Goal: Task Accomplishment & Management: Use online tool/utility

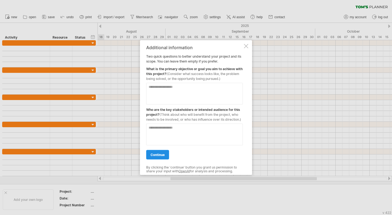
click at [154, 154] on span "continue" at bounding box center [158, 155] width 14 height 4
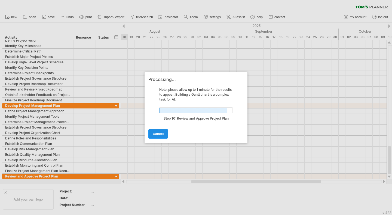
click at [157, 133] on span "cancel" at bounding box center [158, 134] width 11 height 4
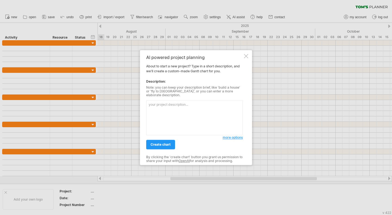
click at [246, 58] on div at bounding box center [246, 56] width 4 height 4
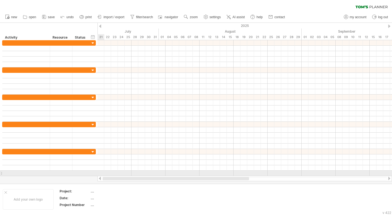
drag, startPoint x: 213, startPoint y: 179, endPoint x: 105, endPoint y: 177, distance: 108.1
click at [105, 177] on div at bounding box center [244, 178] width 295 height 5
drag, startPoint x: 188, startPoint y: 179, endPoint x: 112, endPoint y: 174, distance: 76.5
click at [112, 174] on div "Trying to reach [DOMAIN_NAME] Connected again... 0% clear filter new" at bounding box center [196, 107] width 392 height 215
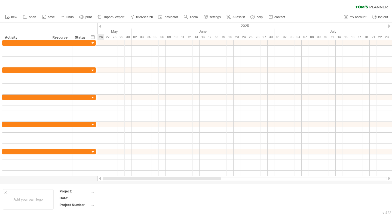
drag, startPoint x: 158, startPoint y: 178, endPoint x: 109, endPoint y: 178, distance: 49.8
click at [109, 178] on div at bounding box center [162, 178] width 118 height 3
drag, startPoint x: 151, startPoint y: 178, endPoint x: 101, endPoint y: 179, distance: 50.1
click at [101, 179] on div at bounding box center [244, 178] width 295 height 5
drag, startPoint x: 148, startPoint y: 178, endPoint x: 107, endPoint y: 180, distance: 40.9
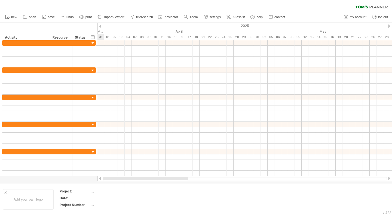
click at [107, 180] on div at bounding box center [145, 178] width 85 height 3
drag, startPoint x: 142, startPoint y: 178, endPoint x: 111, endPoint y: 178, distance: 31.9
click at [111, 178] on div at bounding box center [140, 178] width 75 height 3
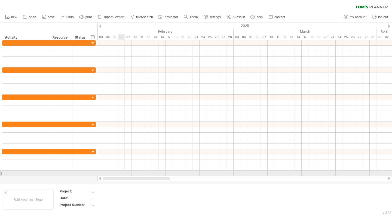
drag, startPoint x: 155, startPoint y: 179, endPoint x: 119, endPoint y: 175, distance: 37.0
click at [119, 175] on div "Trying to reach [DOMAIN_NAME] Connected again... 0% clear filter new" at bounding box center [196, 107] width 392 height 215
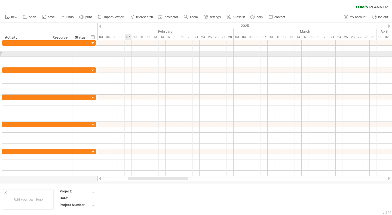
click at [125, 53] on div at bounding box center [244, 53] width 295 height 5
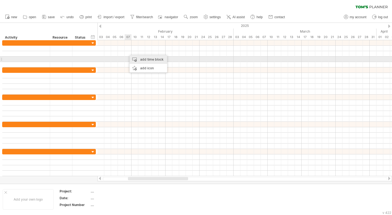
click at [131, 59] on div "add time block" at bounding box center [149, 59] width 38 height 9
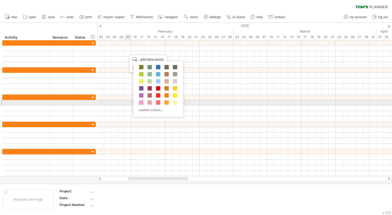
click at [142, 101] on span at bounding box center [141, 102] width 4 height 4
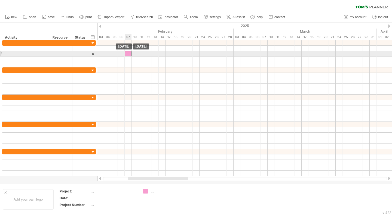
drag, startPoint x: 130, startPoint y: 53, endPoint x: 127, endPoint y: 53, distance: 3.3
click at [127, 53] on div at bounding box center [128, 53] width 7 height 5
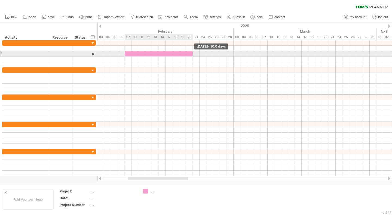
drag, startPoint x: 131, startPoint y: 54, endPoint x: 192, endPoint y: 52, distance: 60.5
click at [192, 52] on span at bounding box center [193, 53] width 2 height 5
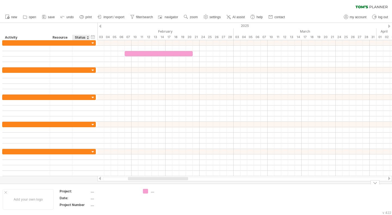
click at [75, 206] on div "Project Number" at bounding box center [75, 205] width 30 height 5
click at [91, 205] on div "...." at bounding box center [114, 205] width 46 height 5
type input "**********"
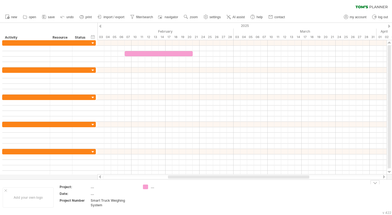
click at [143, 206] on td "...." at bounding box center [161, 198] width 43 height 26
click at [127, 202] on div "Smart Truck Weighing System" at bounding box center [114, 202] width 46 height 9
type input "********"
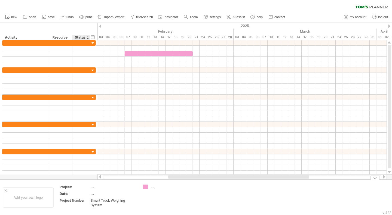
click at [92, 187] on div "...." at bounding box center [114, 187] width 46 height 5
type input "**********"
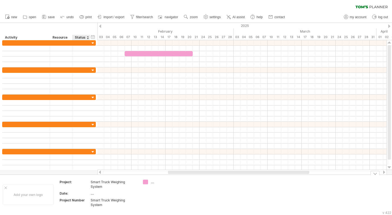
click at [93, 193] on div "...." at bounding box center [114, 193] width 46 height 5
click at [93, 193] on input "text" at bounding box center [113, 193] width 44 height 5
type input "****"
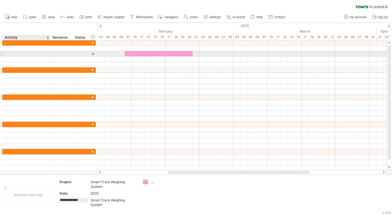
click at [13, 53] on div at bounding box center [26, 53] width 42 height 5
click at [20, 54] on div at bounding box center [26, 53] width 42 height 5
paste input "**********"
type input "**********"
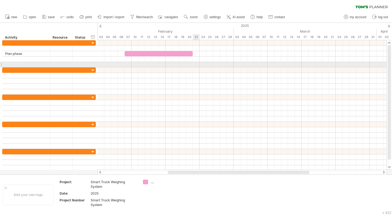
click at [194, 63] on div at bounding box center [241, 64] width 289 height 5
click at [208, 66] on div "add time block" at bounding box center [216, 70] width 38 height 9
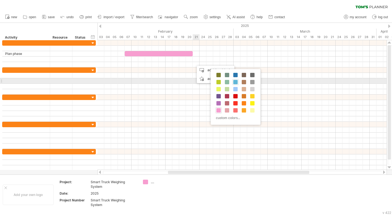
click at [234, 81] on span at bounding box center [235, 82] width 4 height 4
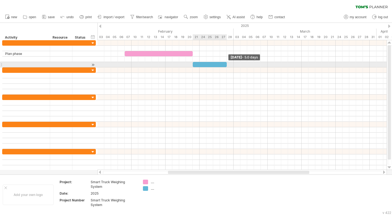
drag, startPoint x: 199, startPoint y: 64, endPoint x: 225, endPoint y: 62, distance: 25.9
click at [225, 62] on div at bounding box center [210, 64] width 34 height 5
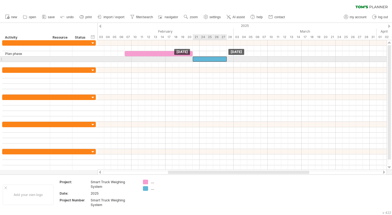
drag, startPoint x: 206, startPoint y: 63, endPoint x: 205, endPoint y: 59, distance: 3.4
click at [70, 59] on div at bounding box center [71, 59] width 3 height 5
click at [27, 59] on div at bounding box center [26, 59] width 42 height 5
click at [27, 59] on input "text" at bounding box center [26, 59] width 42 height 5
paste input "**********"
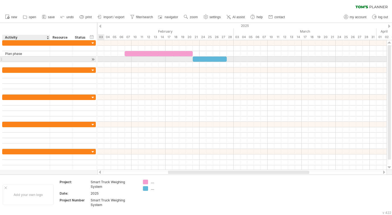
type input "**********"
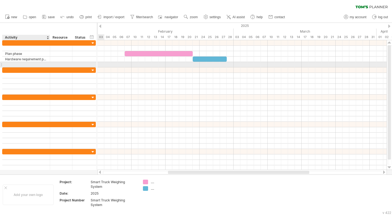
click at [35, 62] on input "text" at bounding box center [26, 64] width 42 height 5
click at [228, 65] on div at bounding box center [241, 65] width 289 height 6
click at [229, 65] on div at bounding box center [241, 64] width 289 height 5
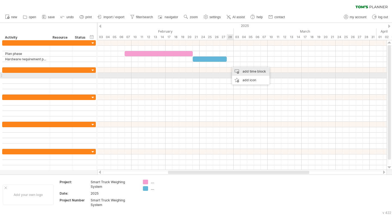
click at [247, 73] on div "add time block" at bounding box center [251, 71] width 38 height 9
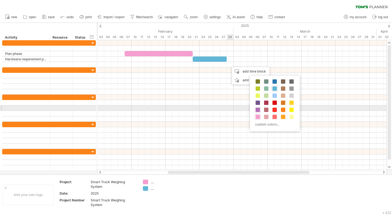
click at [258, 110] on span at bounding box center [258, 110] width 4 height 4
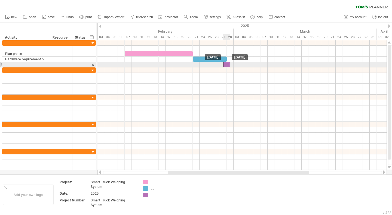
drag, startPoint x: 233, startPoint y: 63, endPoint x: 226, endPoint y: 65, distance: 7.6
click at [226, 65] on div at bounding box center [226, 64] width 7 height 5
click at [227, 64] on div at bounding box center [226, 64] width 7 height 5
click at [230, 63] on span at bounding box center [230, 64] width 2 height 5
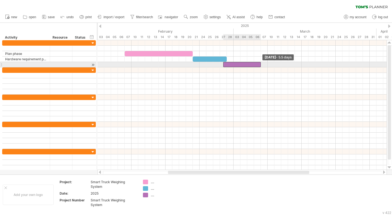
drag, startPoint x: 230, startPoint y: 63, endPoint x: 259, endPoint y: 62, distance: 29.4
click at [259, 62] on div at bounding box center [242, 64] width 38 height 5
click at [36, 65] on div at bounding box center [26, 64] width 42 height 5
paste input "**********"
type input "**********"
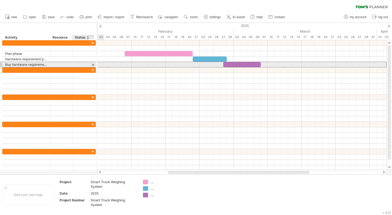
click at [80, 64] on div at bounding box center [81, 64] width 12 height 5
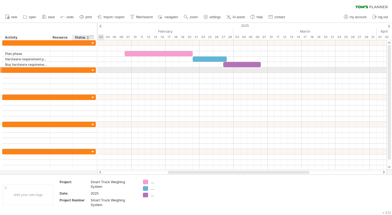
click at [92, 68] on div at bounding box center [92, 70] width 5 height 5
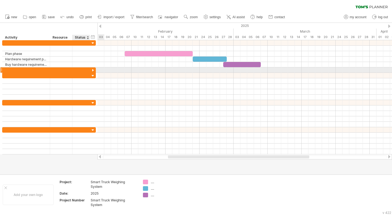
click at [92, 68] on div at bounding box center [92, 70] width 5 height 5
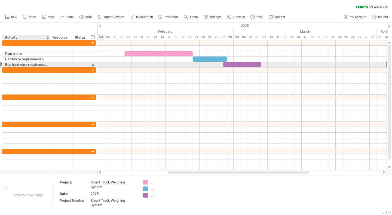
click at [47, 63] on div "**********" at bounding box center [26, 64] width 48 height 5
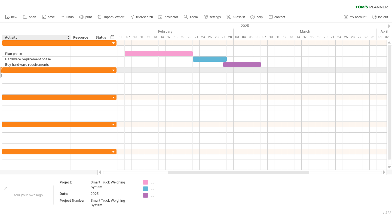
drag, startPoint x: 48, startPoint y: 70, endPoint x: 69, endPoint y: 77, distance: 21.7
click at [69, 77] on div at bounding box center [59, 81] width 114 height 27
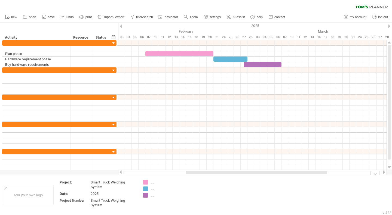
click at [152, 184] on div "...." at bounding box center [166, 182] width 30 height 5
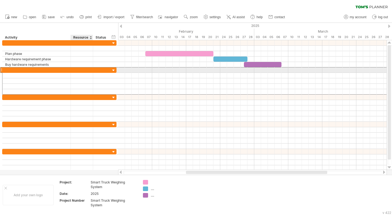
click at [108, 70] on div at bounding box center [102, 70] width 18 height 5
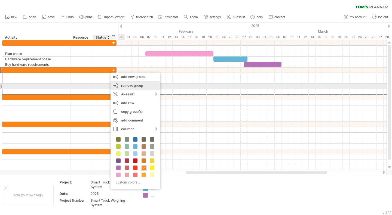
click at [134, 85] on span "remove group" at bounding box center [132, 86] width 22 height 4
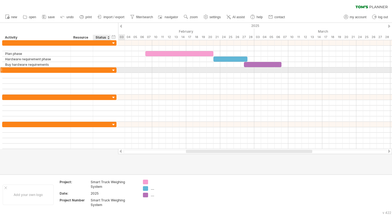
click at [111, 69] on div at bounding box center [113, 70] width 5 height 5
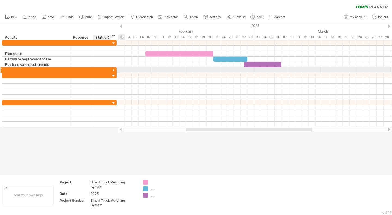
click at [111, 69] on div at bounding box center [113, 70] width 5 height 5
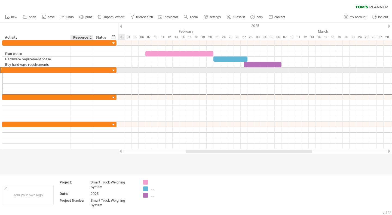
click at [86, 69] on div at bounding box center [82, 70] width 17 height 5
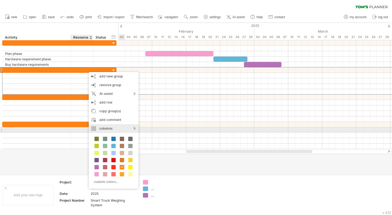
click at [104, 130] on div "columns" at bounding box center [114, 128] width 50 height 9
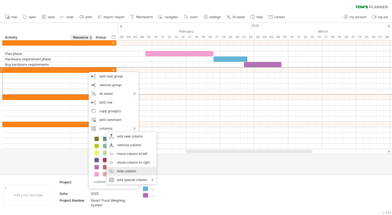
click at [128, 171] on div "hide column" at bounding box center [131, 171] width 50 height 9
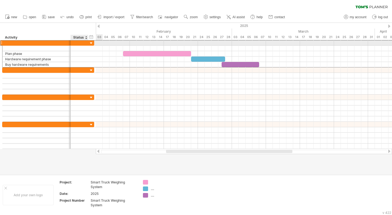
click at [80, 42] on div at bounding box center [80, 42] width 12 height 5
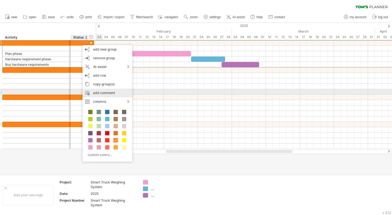
click at [103, 92] on div "add comment" at bounding box center [108, 93] width 50 height 9
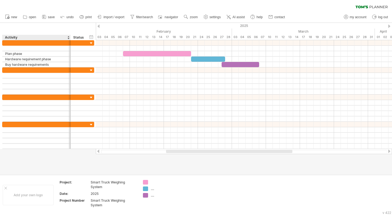
click at [59, 29] on div "hide start/end/duration show start/end/duration ******** Activity ****** Status" at bounding box center [48, 31] width 96 height 17
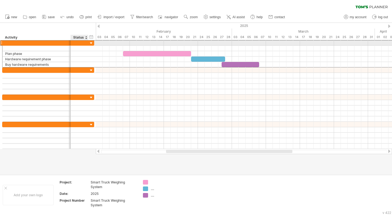
click at [83, 42] on div at bounding box center [80, 42] width 12 height 5
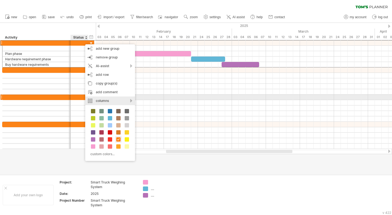
click at [102, 98] on div "columns" at bounding box center [110, 101] width 50 height 9
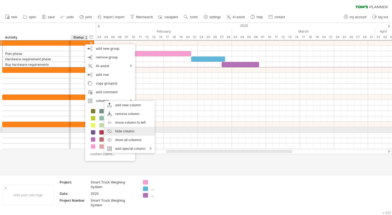
click at [131, 131] on div "hide column" at bounding box center [130, 131] width 50 height 9
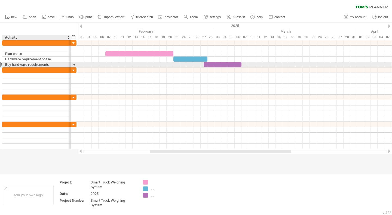
click at [50, 64] on div "Buy hardware requirements" at bounding box center [36, 64] width 63 height 5
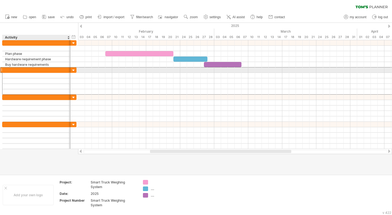
click at [51, 68] on div at bounding box center [36, 70] width 63 height 5
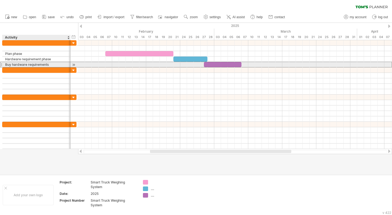
click at [53, 62] on div "Buy hardware requirements" at bounding box center [36, 64] width 63 height 5
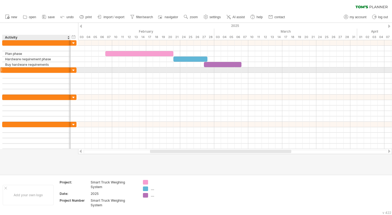
click at [74, 70] on div at bounding box center [73, 70] width 5 height 5
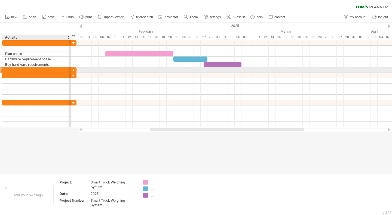
click at [74, 70] on div at bounding box center [73, 70] width 5 height 5
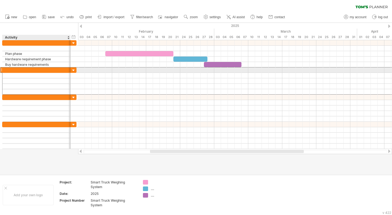
click at [20, 70] on div at bounding box center [36, 70] width 63 height 5
click at [20, 70] on input "text" at bounding box center [36, 70] width 63 height 5
click at [2, 68] on div at bounding box center [1, 70] width 2 height 6
click at [73, 69] on div at bounding box center [73, 70] width 5 height 5
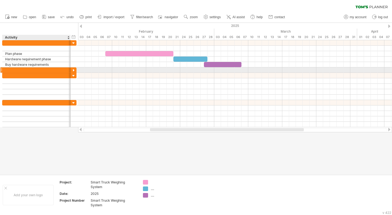
click at [73, 69] on div at bounding box center [73, 70] width 5 height 5
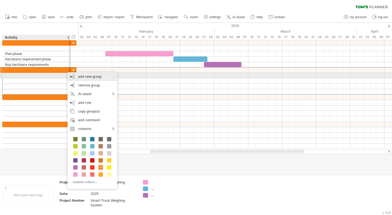
click at [89, 75] on div "add new group" at bounding box center [93, 76] width 50 height 9
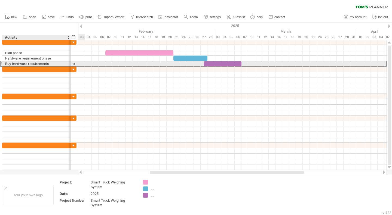
click at [66, 63] on div "Buy hardware requirements" at bounding box center [36, 63] width 63 height 5
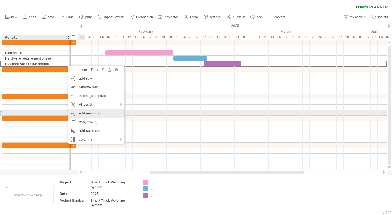
click at [91, 114] on div "add new group" at bounding box center [96, 113] width 56 height 9
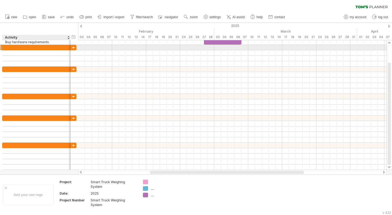
click at [73, 46] on div at bounding box center [73, 47] width 5 height 5
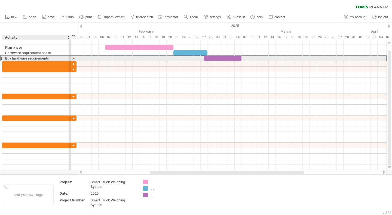
click at [57, 57] on div "Buy hardware requirements" at bounding box center [36, 58] width 63 height 5
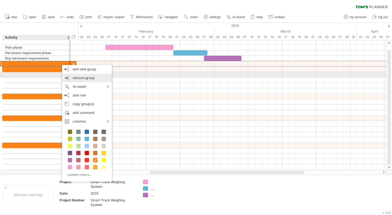
click at [78, 78] on span "remove group" at bounding box center [84, 78] width 22 height 4
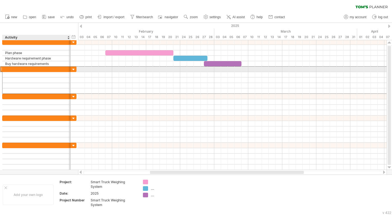
click at [54, 68] on div at bounding box center [36, 69] width 63 height 5
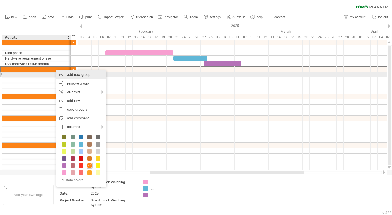
click at [72, 75] on div "add new group" at bounding box center [81, 75] width 50 height 9
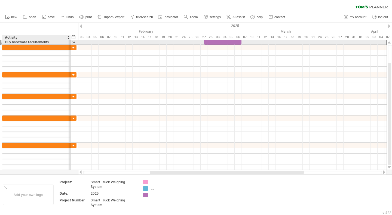
click at [62, 42] on div "Buy hardware requirements" at bounding box center [36, 41] width 63 height 5
click at [74, 42] on div at bounding box center [73, 42] width 5 height 6
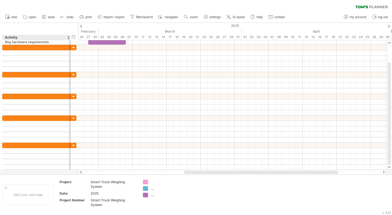
click at [44, 40] on div "Activity" at bounding box center [36, 37] width 63 height 5
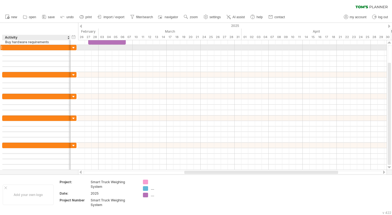
click at [74, 47] on div at bounding box center [73, 47] width 5 height 5
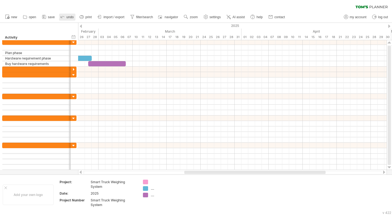
click at [68, 16] on span "undo" at bounding box center [69, 17] width 7 height 4
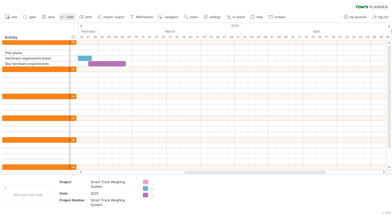
click at [68, 16] on span "undo" at bounding box center [69, 17] width 7 height 4
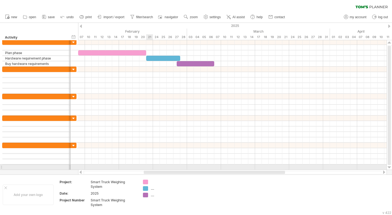
drag, startPoint x: 187, startPoint y: 172, endPoint x: 146, endPoint y: 166, distance: 41.1
click at [146, 166] on div "Trying to reach [DOMAIN_NAME] Connected again... 0% clear filter new" at bounding box center [196, 107] width 392 height 215
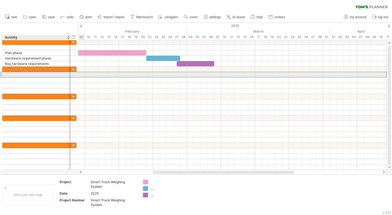
click at [47, 73] on div at bounding box center [36, 74] width 63 height 5
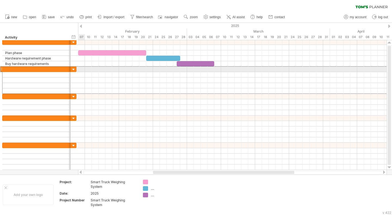
click at [2, 68] on div at bounding box center [1, 69] width 2 height 6
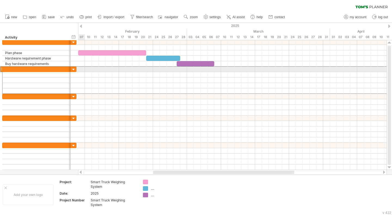
click at [2, 68] on div at bounding box center [1, 69] width 2 height 6
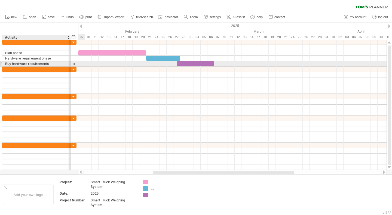
click at [73, 63] on div at bounding box center [73, 64] width 5 height 6
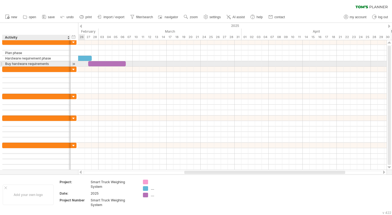
click at [73, 63] on div at bounding box center [73, 64] width 5 height 6
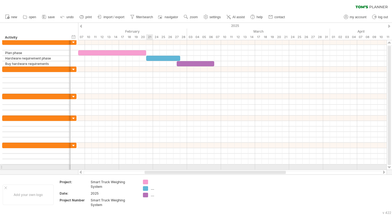
drag, startPoint x: 190, startPoint y: 173, endPoint x: 150, endPoint y: 167, distance: 40.4
click at [150, 167] on div "Trying to reach [DOMAIN_NAME] Connected again... 0% clear filter new" at bounding box center [196, 107] width 392 height 215
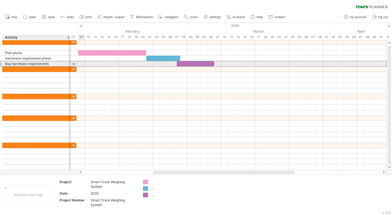
click at [64, 63] on div "Buy hardware requirements" at bounding box center [36, 63] width 63 height 5
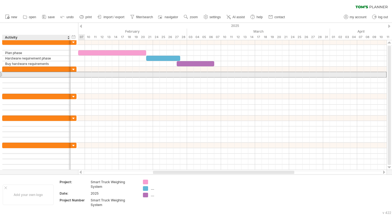
click at [46, 74] on div at bounding box center [36, 74] width 63 height 5
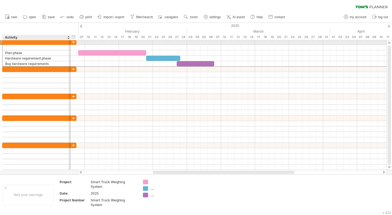
click at [26, 42] on div at bounding box center [36, 41] width 63 height 5
click at [26, 42] on input "text" at bounding box center [36, 41] width 63 height 5
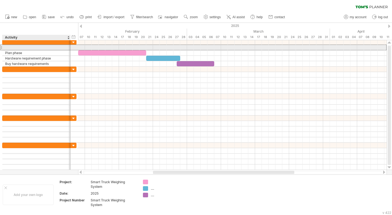
click at [24, 47] on div at bounding box center [36, 47] width 63 height 5
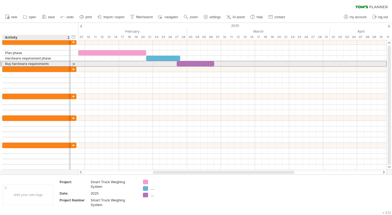
click at [52, 63] on div "Buy hardware requirements" at bounding box center [36, 63] width 63 height 5
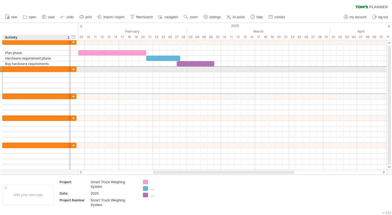
click at [30, 68] on div at bounding box center [36, 69] width 63 height 5
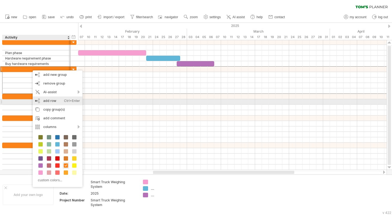
click at [51, 101] on div "add row Ctrl+Enter Cmd+Enter" at bounding box center [58, 101] width 50 height 9
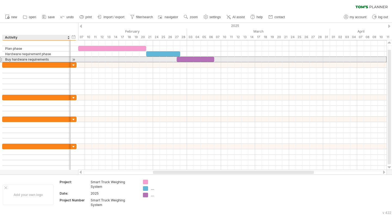
click at [51, 59] on div "Buy hardware requirements" at bounding box center [36, 59] width 63 height 5
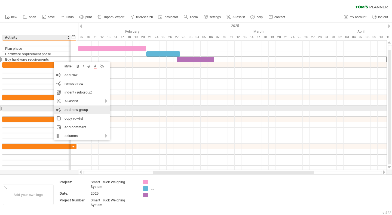
click at [72, 110] on div "add new group" at bounding box center [82, 110] width 56 height 9
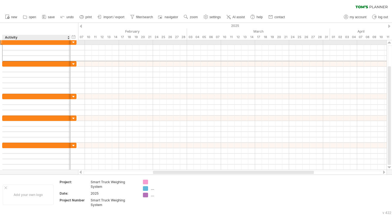
click at [68, 42] on div at bounding box center [36, 41] width 68 height 5
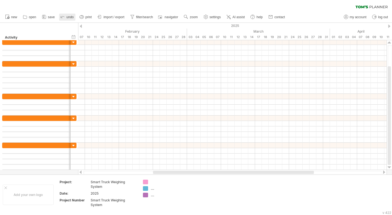
click at [65, 19] on icon at bounding box center [62, 16] width 5 height 5
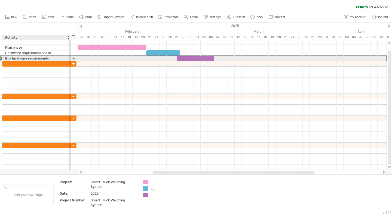
click at [65, 57] on div "Buy hardware requirements" at bounding box center [36, 58] width 63 height 5
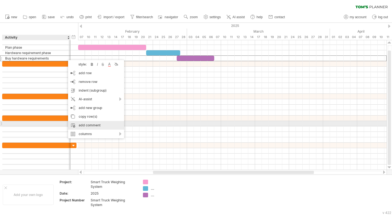
click at [102, 126] on div "add comment" at bounding box center [96, 125] width 56 height 9
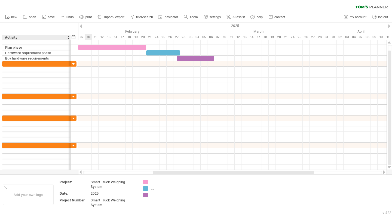
click at [61, 56] on div "Buy hardware requirements" at bounding box center [36, 58] width 63 height 5
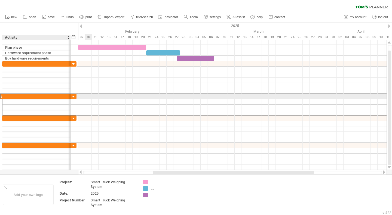
click at [43, 96] on div at bounding box center [36, 96] width 63 height 5
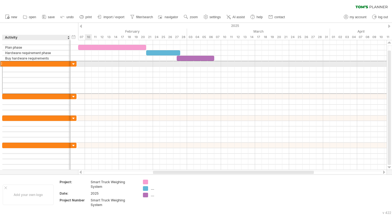
click at [20, 65] on div at bounding box center [36, 63] width 63 height 5
click at [17, 66] on input "text" at bounding box center [36, 63] width 63 height 5
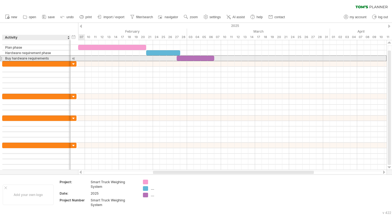
click at [50, 57] on div "Buy hardware requirements" at bounding box center [36, 58] width 63 height 5
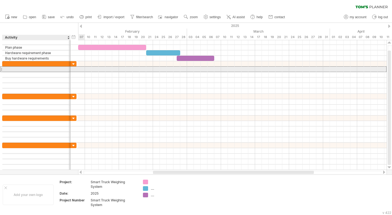
click at [43, 69] on div at bounding box center [36, 69] width 63 height 5
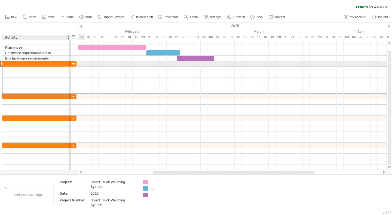
click at [60, 63] on div at bounding box center [36, 63] width 63 height 5
click at [73, 63] on div at bounding box center [73, 64] width 5 height 5
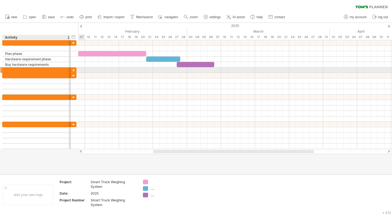
click at [74, 69] on div at bounding box center [73, 70] width 5 height 5
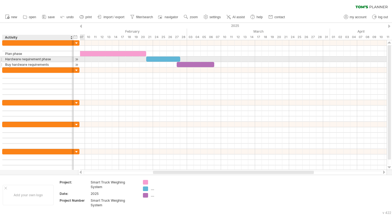
drag, startPoint x: 69, startPoint y: 60, endPoint x: 72, endPoint y: 64, distance: 4.8
click at [72, 64] on div "**********" at bounding box center [40, 53] width 77 height 27
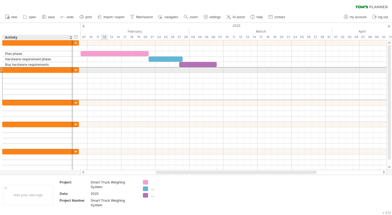
click at [30, 68] on div at bounding box center [37, 70] width 65 height 5
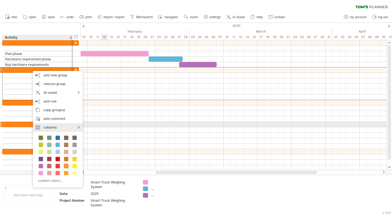
click at [77, 127] on div "columns" at bounding box center [58, 127] width 50 height 9
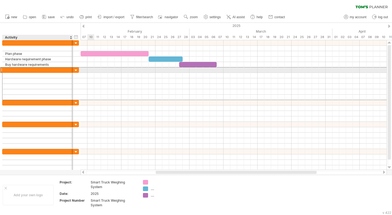
click at [14, 69] on div at bounding box center [37, 70] width 65 height 5
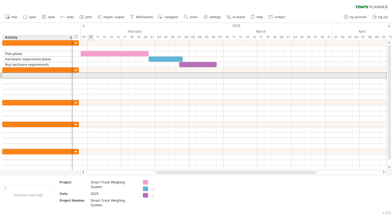
click at [52, 75] on div at bounding box center [37, 75] width 65 height 5
click at [39, 74] on div at bounding box center [37, 75] width 65 height 5
paste input "**********"
type input "**********"
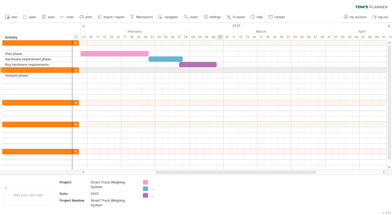
click at [219, 71] on div at bounding box center [234, 70] width 306 height 5
click at [221, 69] on div at bounding box center [234, 70] width 306 height 5
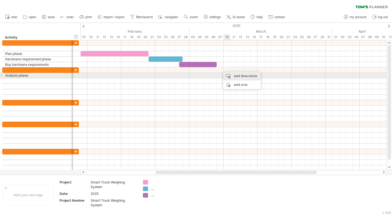
click at [237, 75] on div "add time block" at bounding box center [242, 76] width 38 height 9
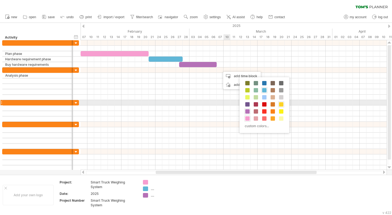
click at [280, 104] on span at bounding box center [281, 104] width 4 height 4
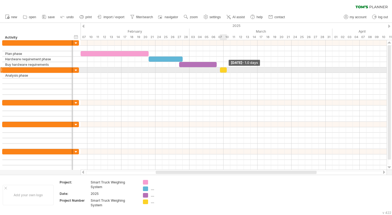
click at [226, 69] on span at bounding box center [227, 70] width 2 height 5
drag, startPoint x: 227, startPoint y: 69, endPoint x: 250, endPoint y: 68, distance: 23.5
click at [250, 68] on span at bounding box center [251, 70] width 2 height 5
drag, startPoint x: 226, startPoint y: 69, endPoint x: 223, endPoint y: 70, distance: 3.5
click at [223, 70] on div at bounding box center [232, 70] width 31 height 5
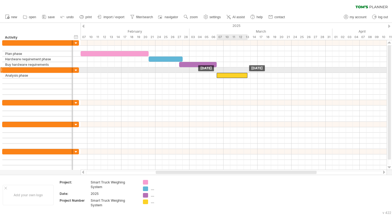
drag, startPoint x: 228, startPoint y: 69, endPoint x: 228, endPoint y: 72, distance: 3.3
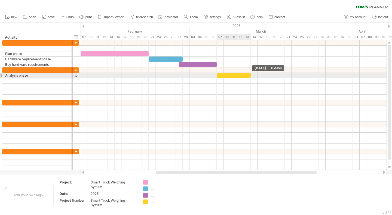
click at [248, 74] on div at bounding box center [234, 75] width 34 height 5
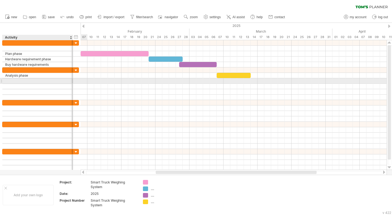
click at [54, 80] on div at bounding box center [37, 80] width 65 height 5
paste input "**********"
type input "**********"
click at [253, 81] on div at bounding box center [234, 80] width 306 height 5
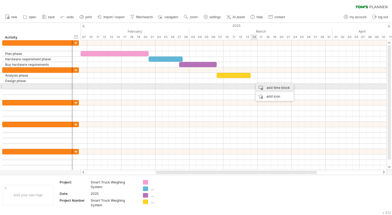
click at [265, 87] on div "add time block" at bounding box center [275, 88] width 38 height 9
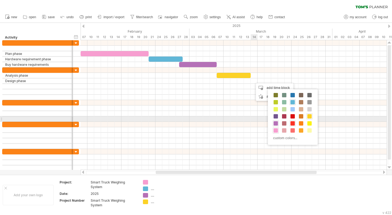
click at [293, 122] on span at bounding box center [293, 123] width 4 height 4
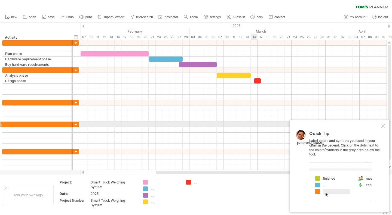
click at [381, 125] on div at bounding box center [383, 126] width 4 height 4
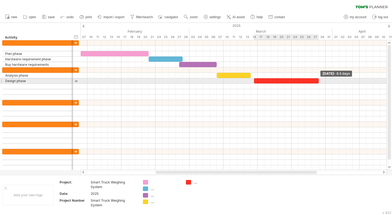
drag, startPoint x: 261, startPoint y: 81, endPoint x: 318, endPoint y: 79, distance: 57.2
click at [318, 79] on span at bounding box center [319, 80] width 2 height 5
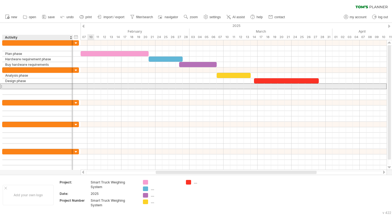
click at [62, 85] on div at bounding box center [37, 86] width 65 height 5
paste input "**********"
type input "**********"
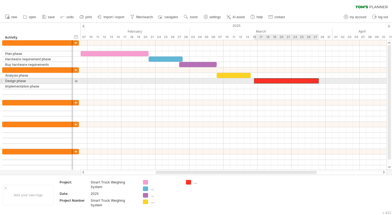
click at [274, 80] on div at bounding box center [286, 80] width 65 height 5
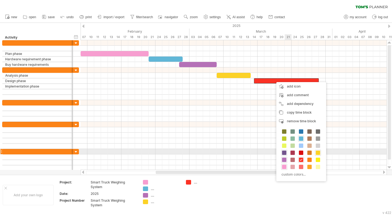
click at [285, 151] on span at bounding box center [284, 153] width 4 height 4
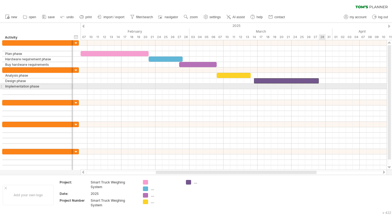
click at [322, 86] on div at bounding box center [234, 86] width 306 height 5
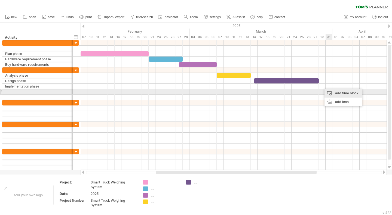
click at [336, 93] on div "add time block" at bounding box center [344, 93] width 38 height 9
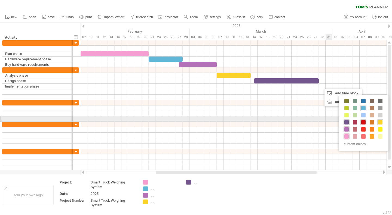
click at [365, 122] on span at bounding box center [363, 122] width 4 height 4
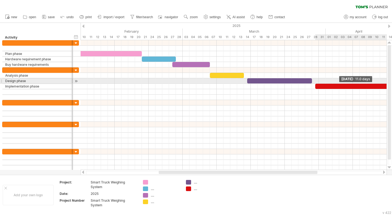
drag, startPoint x: 329, startPoint y: 87, endPoint x: 392, endPoint y: 81, distance: 63.4
click at [392, 81] on div "Trying to reach [DOMAIN_NAME] Connected again... 0% clear filter new" at bounding box center [196, 107] width 392 height 215
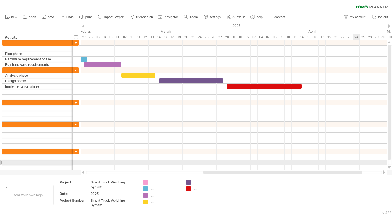
drag, startPoint x: 313, startPoint y: 172, endPoint x: 358, endPoint y: 164, distance: 45.8
click at [358, 164] on div "Trying to reach [DOMAIN_NAME] Connected again... 0% clear filter new" at bounding box center [196, 107] width 392 height 215
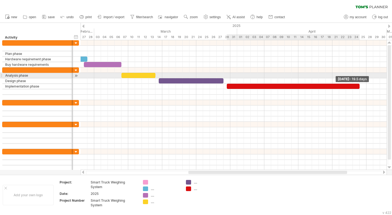
drag, startPoint x: 302, startPoint y: 86, endPoint x: 359, endPoint y: 76, distance: 58.7
click at [359, 76] on div "[DATE] - 19.5 days [DATE]" at bounding box center [234, 105] width 306 height 130
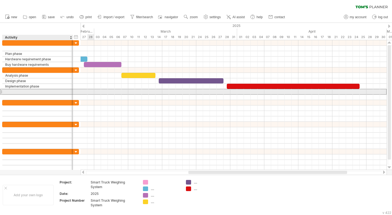
click at [37, 91] on div at bounding box center [37, 91] width 65 height 5
paste input "**********"
type input "**********"
click at [361, 91] on div at bounding box center [234, 91] width 306 height 5
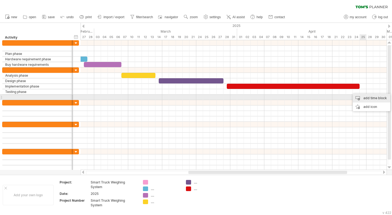
click at [363, 98] on div "add time block" at bounding box center [372, 98] width 38 height 9
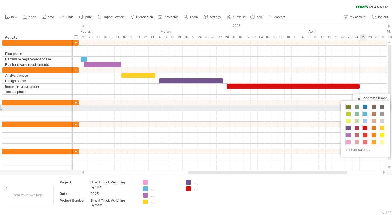
click at [348, 108] on span at bounding box center [348, 107] width 4 height 4
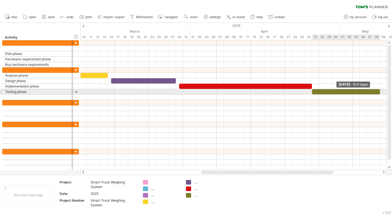
drag, startPoint x: 366, startPoint y: 91, endPoint x: 380, endPoint y: 90, distance: 13.9
click at [380, 90] on span at bounding box center [380, 91] width 2 height 5
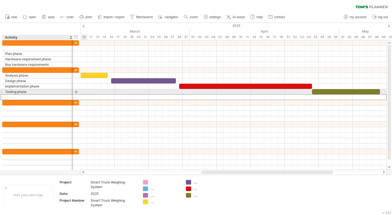
click at [32, 95] on div at bounding box center [37, 97] width 65 height 5
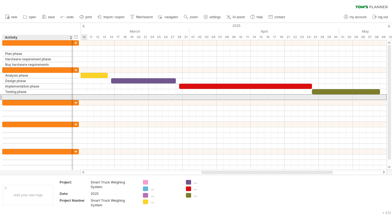
paste input "**********"
type input "**********"
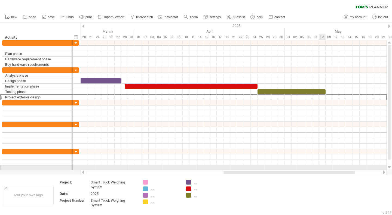
drag, startPoint x: 299, startPoint y: 173, endPoint x: 325, endPoint y: 169, distance: 26.0
click at [325, 169] on div "Trying to reach [DOMAIN_NAME] Connected again... 0% clear filter new" at bounding box center [196, 107] width 392 height 215
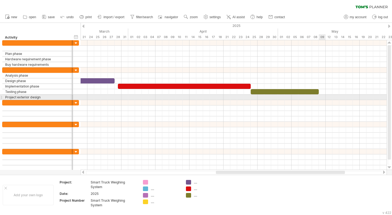
click at [321, 95] on div at bounding box center [234, 97] width 306 height 5
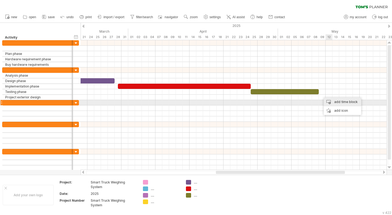
click at [337, 102] on div "add time block" at bounding box center [343, 102] width 38 height 9
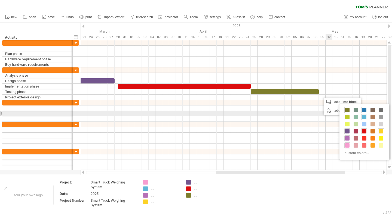
click at [364, 111] on span at bounding box center [364, 110] width 4 height 4
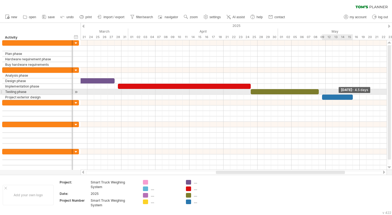
drag, startPoint x: 329, startPoint y: 97, endPoint x: 353, endPoint y: 94, distance: 24.1
click at [353, 95] on span at bounding box center [353, 97] width 2 height 5
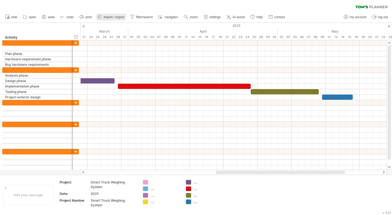
click at [117, 17] on span "import / export" at bounding box center [113, 17] width 21 height 4
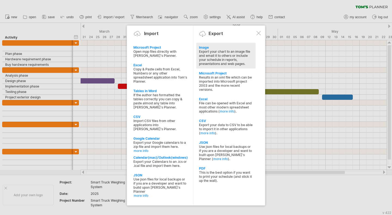
click at [215, 48] on div "Image" at bounding box center [226, 47] width 54 height 4
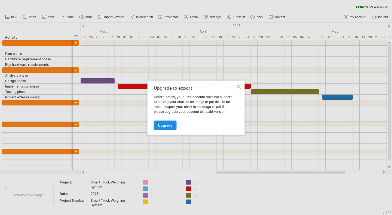
click at [164, 125] on span "Upgrade" at bounding box center [165, 125] width 14 height 4
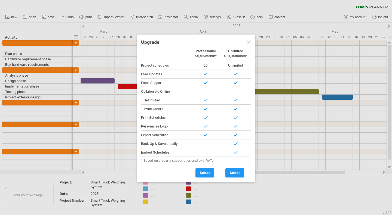
click at [248, 42] on div at bounding box center [248, 42] width 4 height 4
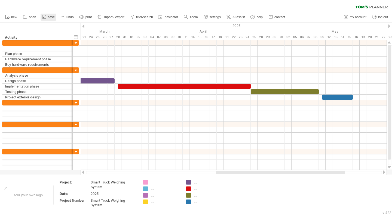
click at [46, 16] on icon at bounding box center [43, 16] width 5 height 5
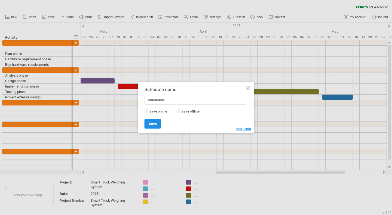
click at [150, 123] on span "Save" at bounding box center [153, 124] width 8 height 4
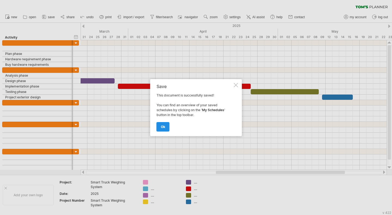
click at [160, 126] on link "ok" at bounding box center [163, 127] width 13 height 10
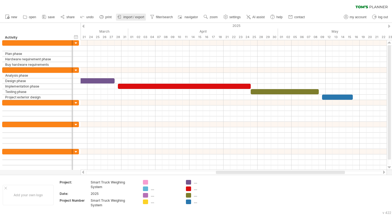
click at [134, 16] on span "import / export" at bounding box center [133, 17] width 21 height 4
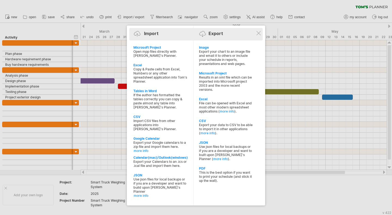
click at [213, 30] on div "Import Export" at bounding box center [196, 34] width 131 height 8
click at [137, 32] on div at bounding box center [138, 35] width 9 height 9
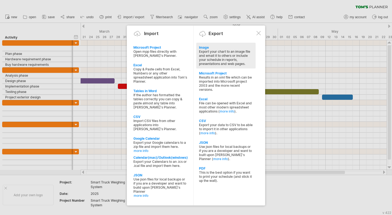
click at [209, 51] on div "Export your chart to an image file and email it to others or include your sched…" at bounding box center [226, 58] width 54 height 16
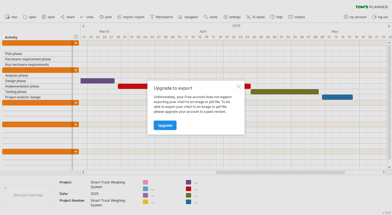
click at [171, 126] on span "Upgrade" at bounding box center [165, 125] width 14 height 4
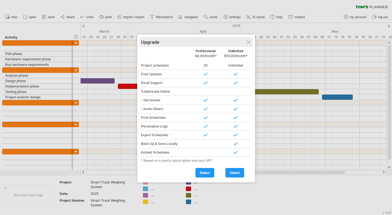
click at [250, 37] on div "Upgrade" at bounding box center [196, 42] width 110 height 10
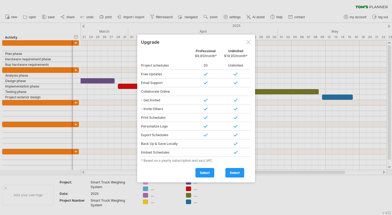
click at [249, 41] on div at bounding box center [248, 42] width 4 height 4
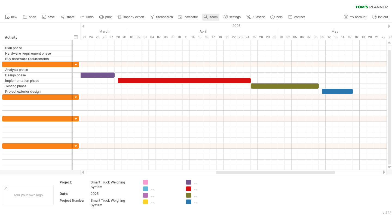
click at [215, 16] on span "zoom" at bounding box center [214, 17] width 8 height 4
click at [208, 14] on use at bounding box center [205, 16] width 5 height 5
click at [206, 5] on div "clear filter reapply filter" at bounding box center [196, 5] width 392 height 11
click at [134, 16] on span "import / export" at bounding box center [133, 17] width 21 height 4
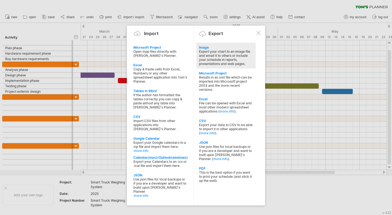
click at [211, 56] on div "Export your chart to an image file and email it to others or include your sched…" at bounding box center [226, 58] width 54 height 16
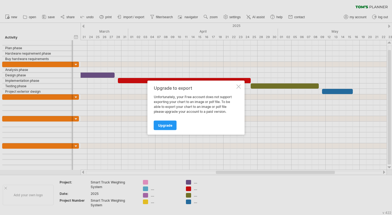
click at [211, 56] on div at bounding box center [196, 107] width 392 height 215
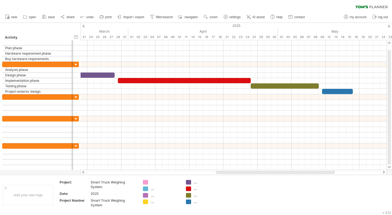
click at [156, 9] on div "clear filter reapply filter" at bounding box center [196, 5] width 392 height 11
click at [126, 17] on span "import / export" at bounding box center [133, 17] width 21 height 4
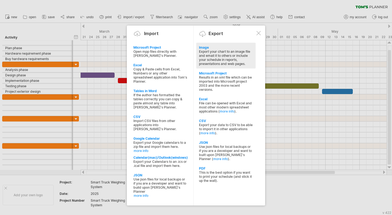
click at [220, 52] on div "Export your chart to an image file and email it to others or include your sched…" at bounding box center [226, 58] width 54 height 16
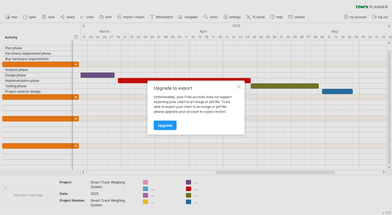
click at [220, 52] on div at bounding box center [196, 107] width 392 height 215
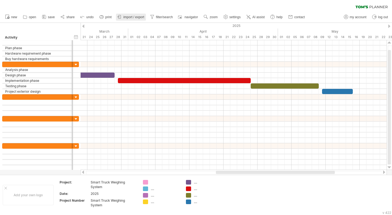
click at [143, 15] on span "import / export" at bounding box center [133, 17] width 21 height 4
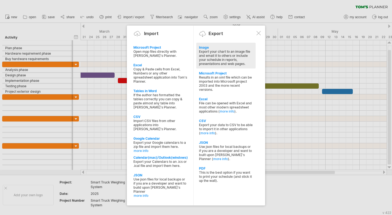
click at [222, 57] on div "Export your chart to an image file and email it to others or include your sched…" at bounding box center [226, 58] width 54 height 16
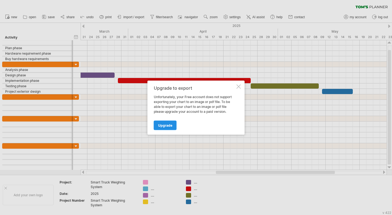
click at [165, 126] on span "Upgrade" at bounding box center [165, 125] width 14 height 4
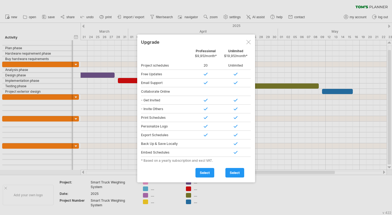
click at [247, 40] on div at bounding box center [248, 42] width 4 height 4
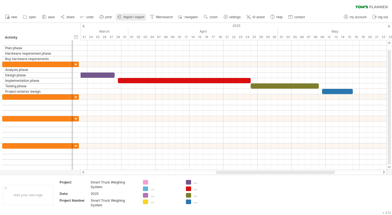
click at [135, 17] on span "import / export" at bounding box center [133, 17] width 21 height 4
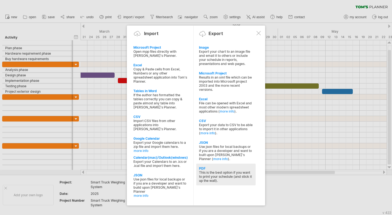
click at [214, 171] on div "This is the best option if you want to print your schedule (and stick it up the…" at bounding box center [226, 177] width 54 height 12
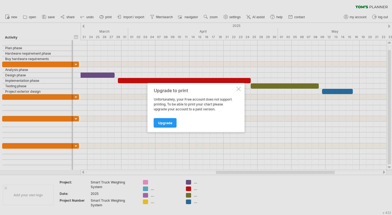
click at [214, 167] on div at bounding box center [196, 107] width 392 height 215
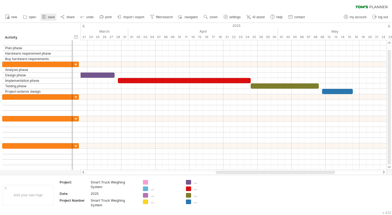
click at [49, 16] on span "save" at bounding box center [51, 17] width 7 height 4
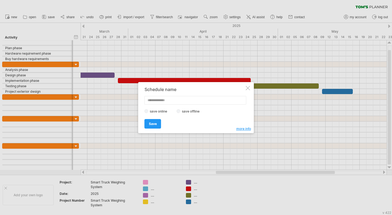
click at [249, 87] on div at bounding box center [248, 88] width 4 height 4
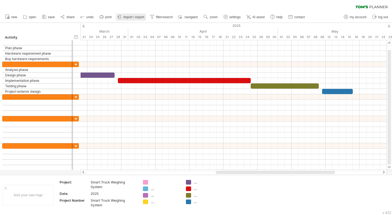
click at [132, 17] on span "import / export" at bounding box center [133, 17] width 21 height 4
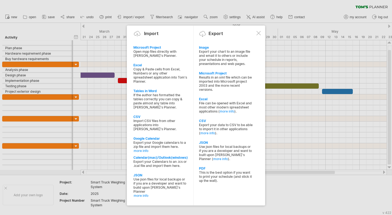
click at [172, 10] on div at bounding box center [196, 107] width 392 height 215
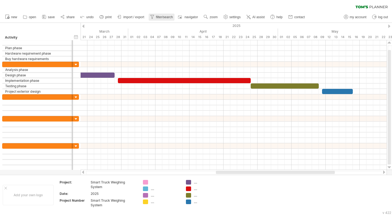
click at [161, 17] on span "filter/search" at bounding box center [164, 17] width 17 height 4
type input "**********"
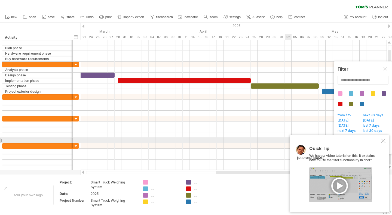
click at [384, 140] on div at bounding box center [383, 141] width 4 height 4
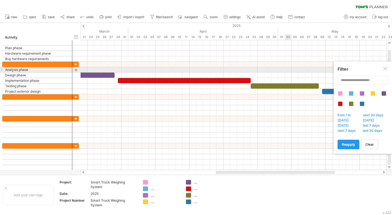
click at [386, 67] on div at bounding box center [385, 69] width 4 height 4
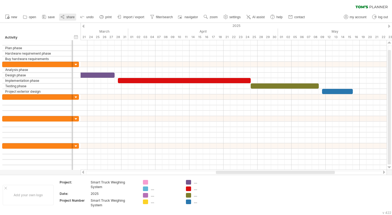
click at [69, 15] on span "share" at bounding box center [70, 17] width 8 height 4
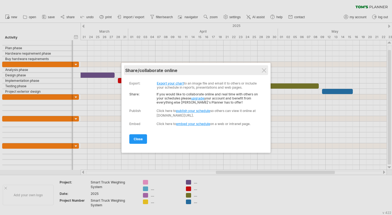
click at [261, 70] on div "share/collaborate online" at bounding box center [196, 70] width 142 height 5
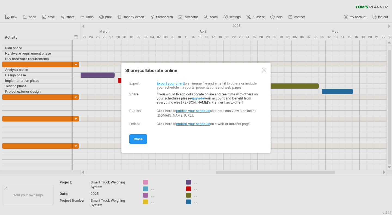
click at [264, 70] on div at bounding box center [264, 70] width 4 height 4
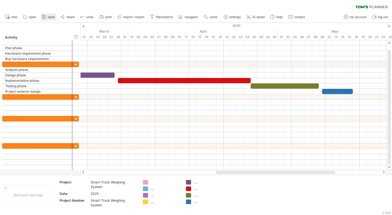
click at [49, 17] on span "save" at bounding box center [51, 17] width 7 height 4
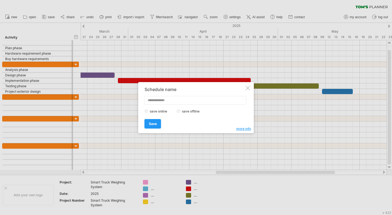
click at [249, 89] on div at bounding box center [248, 88] width 4 height 4
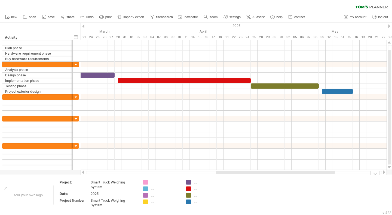
click at [94, 201] on div "Smart Truck Weighing System" at bounding box center [114, 202] width 46 height 9
click at [94, 201] on input "**********" at bounding box center [113, 200] width 44 height 5
click at [51, 17] on span "save" at bounding box center [51, 17] width 7 height 4
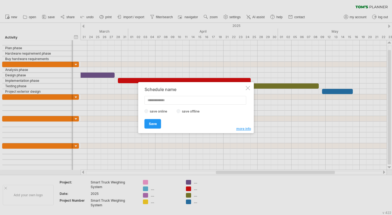
click at [181, 111] on label "save offline" at bounding box center [193, 111] width 24 height 4
click at [175, 98] on input "text" at bounding box center [196, 100] width 102 height 9
paste input "**********"
type input "**********"
click at [152, 122] on span "Save" at bounding box center [153, 124] width 8 height 4
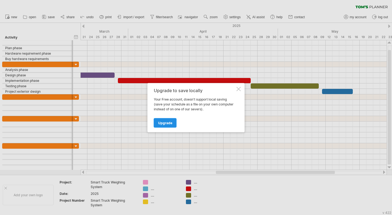
click at [165, 123] on span "Upgrade" at bounding box center [165, 123] width 14 height 4
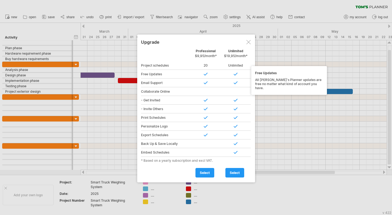
click at [206, 74] on div at bounding box center [206, 74] width 30 height 9
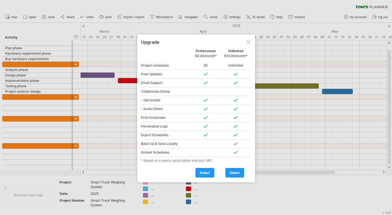
click at [249, 41] on div at bounding box center [248, 42] width 4 height 4
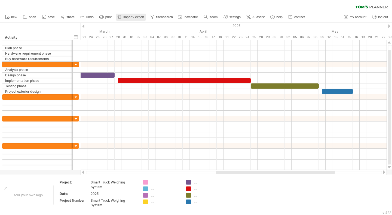
click at [132, 16] on span "import / export" at bounding box center [133, 17] width 21 height 4
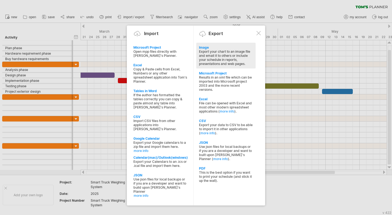
click at [225, 47] on div "Image" at bounding box center [226, 47] width 54 height 4
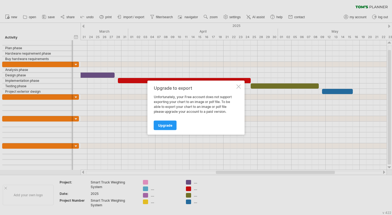
click at [225, 47] on div at bounding box center [196, 107] width 392 height 215
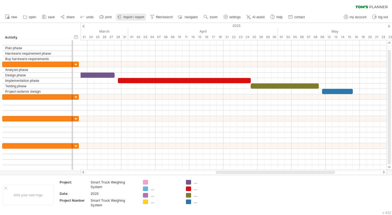
click at [136, 17] on span "import / export" at bounding box center [133, 17] width 21 height 4
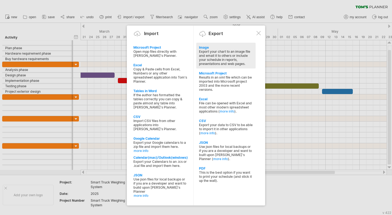
click at [218, 48] on div "Image" at bounding box center [226, 47] width 54 height 4
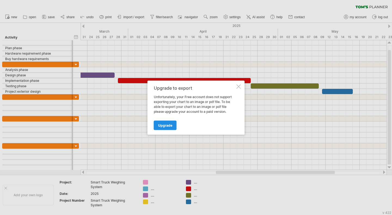
click at [169, 124] on span "Upgrade" at bounding box center [165, 125] width 14 height 4
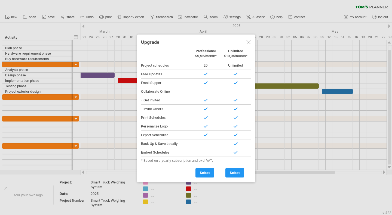
click at [153, 74] on div "Free Updates" at bounding box center [166, 74] width 50 height 9
click at [206, 82] on div at bounding box center [206, 83] width 30 height 9
click at [206, 171] on span "select" at bounding box center [205, 173] width 10 height 4
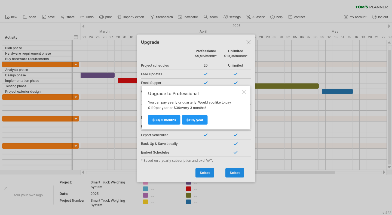
click at [244, 91] on div at bounding box center [244, 92] width 4 height 4
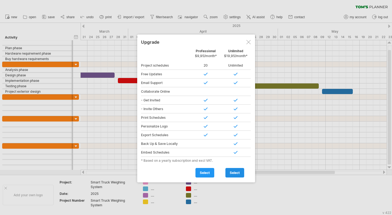
click at [232, 173] on span "select" at bounding box center [235, 173] width 10 height 4
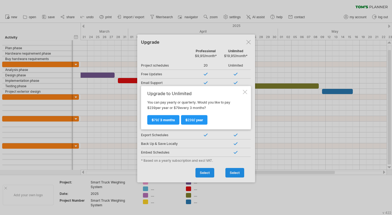
click at [246, 91] on div at bounding box center [245, 92] width 4 height 4
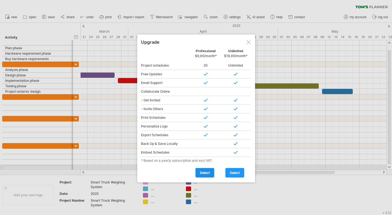
click at [205, 171] on span "select" at bounding box center [205, 173] width 10 height 4
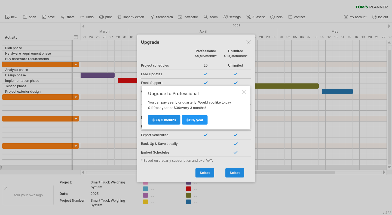
click at [163, 119] on span "$ 39 / 3 months" at bounding box center [164, 120] width 24 height 4
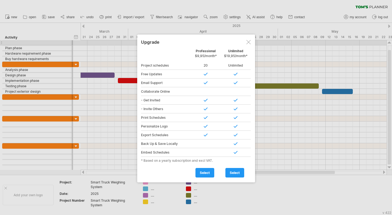
click at [246, 42] on div at bounding box center [248, 42] width 4 height 4
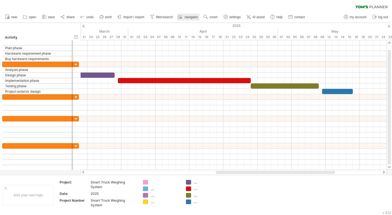
click at [190, 17] on span "navigator" at bounding box center [191, 17] width 13 height 4
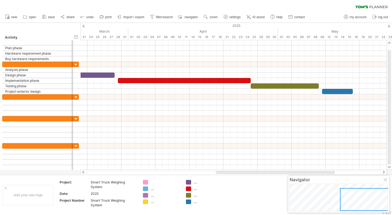
click at [358, 194] on div at bounding box center [367, 199] width 55 height 23
click at [377, 193] on div at bounding box center [367, 199] width 55 height 23
click at [358, 179] on div "Navigator" at bounding box center [339, 179] width 98 height 5
click at [386, 180] on div at bounding box center [386, 180] width 4 height 4
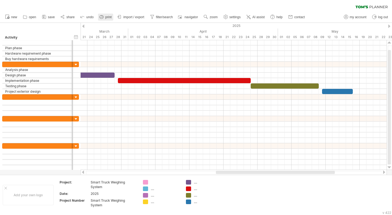
click at [103, 17] on icon at bounding box center [101, 16] width 5 height 5
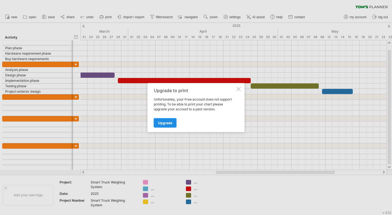
click at [161, 123] on span "Upgrade" at bounding box center [165, 123] width 14 height 4
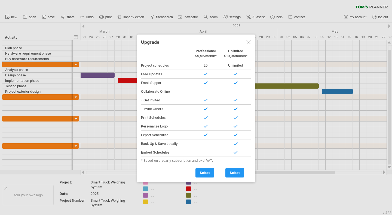
click at [246, 42] on div at bounding box center [248, 42] width 4 height 4
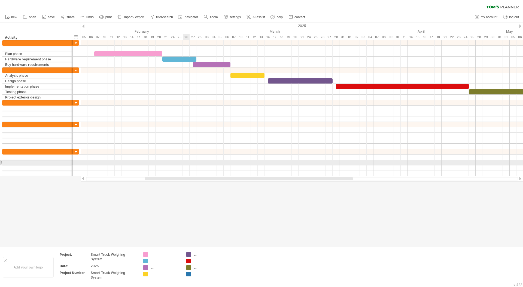
drag, startPoint x: 284, startPoint y: 178, endPoint x: 183, endPoint y: 162, distance: 102.3
click at [183, 162] on div "Trying to reach [DOMAIN_NAME] Connected again... 0% clear filter new" at bounding box center [261, 143] width 523 height 287
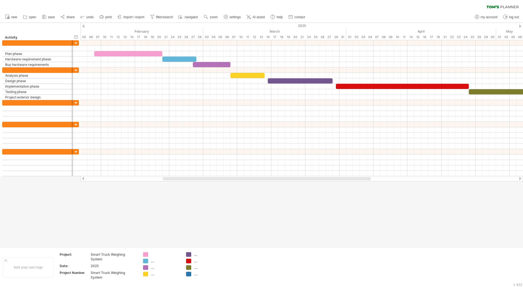
click at [271, 179] on div at bounding box center [267, 178] width 208 height 3
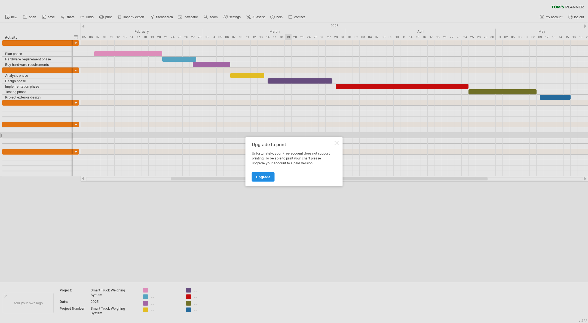
click at [263, 177] on span "Upgrade" at bounding box center [263, 177] width 14 height 4
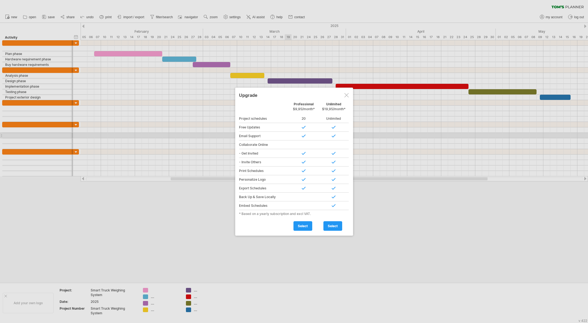
click at [347, 93] on div at bounding box center [346, 95] width 4 height 4
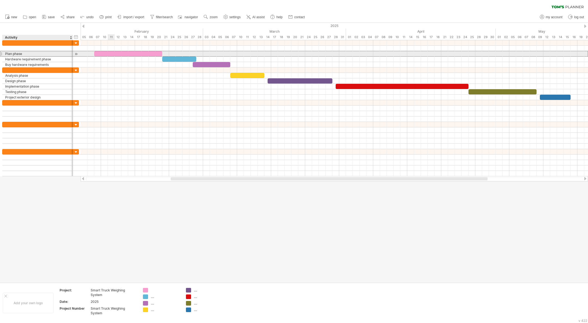
click at [31, 53] on div "Plan phase" at bounding box center [37, 53] width 65 height 5
click at [31, 53] on input "**********" at bounding box center [37, 53] width 65 height 5
click at [8, 53] on input "**********" at bounding box center [37, 53] width 65 height 5
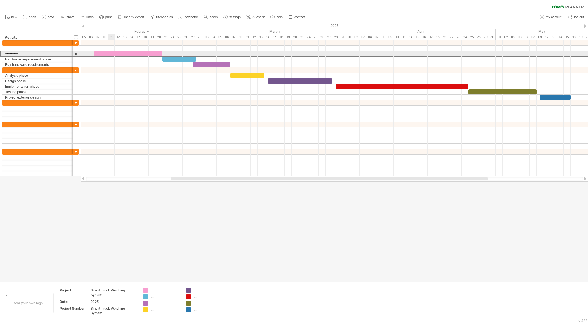
drag, startPoint x: 26, startPoint y: 54, endPoint x: 4, endPoint y: 54, distance: 22.6
click at [4, 54] on div "**********" at bounding box center [37, 53] width 71 height 5
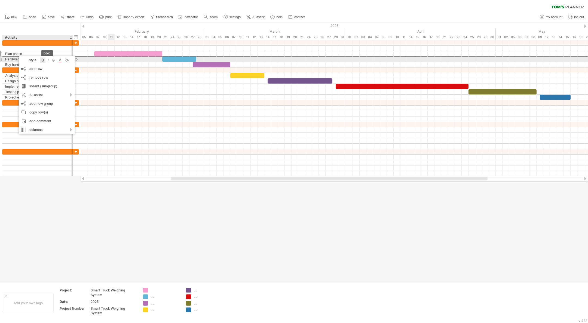
click at [42, 60] on div at bounding box center [42, 59] width 5 height 5
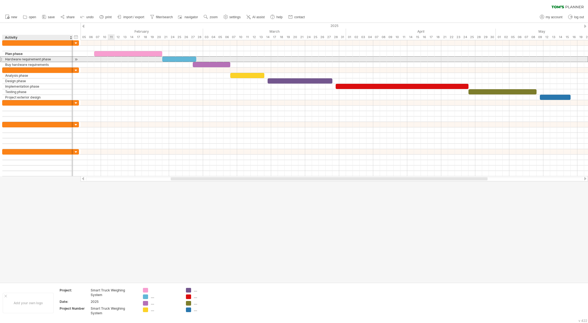
click at [52, 59] on div "Hardware requirement phase" at bounding box center [37, 59] width 65 height 5
drag, startPoint x: 51, startPoint y: 59, endPoint x: 7, endPoint y: 62, distance: 44.8
click at [7, 62] on div "**********" at bounding box center [40, 53] width 77 height 27
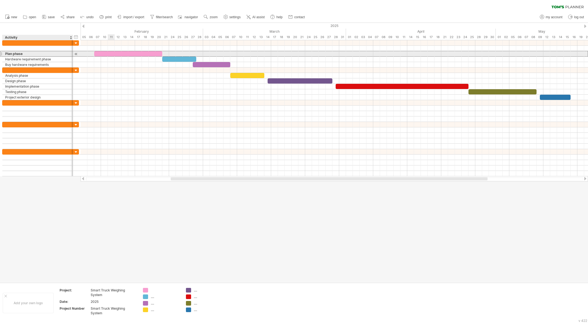
drag, startPoint x: 24, startPoint y: 54, endPoint x: 5, endPoint y: 53, distance: 18.6
click at [5, 53] on div "Plan phase" at bounding box center [37, 53] width 65 height 5
click at [24, 53] on input "**********" at bounding box center [37, 53] width 65 height 5
drag, startPoint x: 24, startPoint y: 53, endPoint x: 5, endPoint y: 54, distance: 19.1
click at [5, 54] on div "**********" at bounding box center [37, 53] width 71 height 5
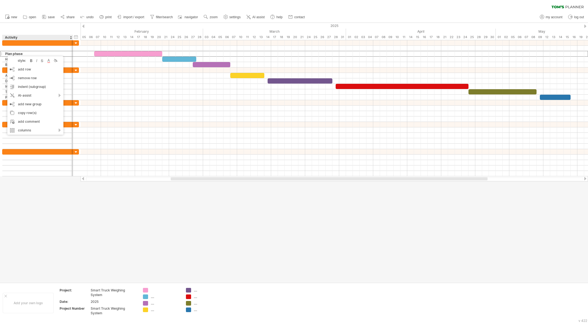
click at [56, 190] on div at bounding box center [294, 153] width 588 height 260
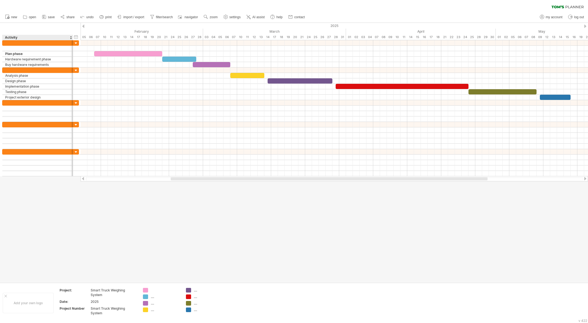
click at [56, 190] on div at bounding box center [294, 153] width 588 height 260
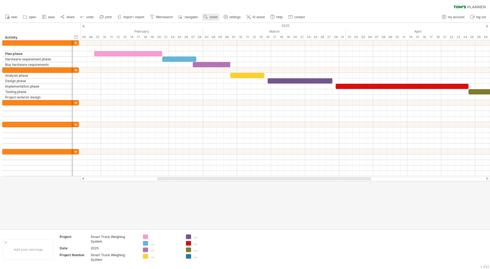
click at [213, 17] on span "zoom" at bounding box center [214, 17] width 8 height 4
click at [230, 20] on div "Month" at bounding box center [231, 24] width 30 height 9
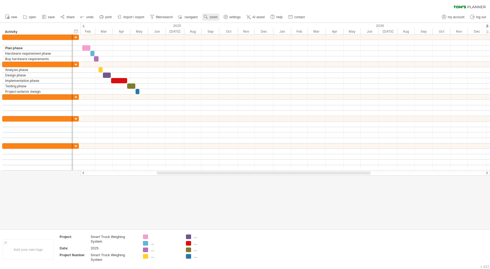
click at [215, 17] on span "zoom" at bounding box center [214, 17] width 8 height 4
click at [232, 32] on div "Week" at bounding box center [233, 33] width 30 height 9
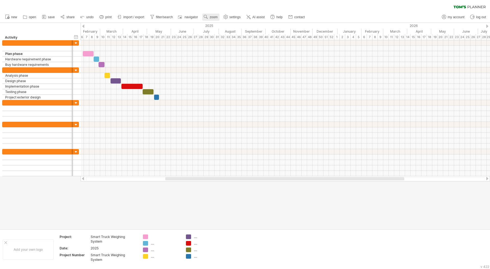
click at [210, 18] on span "zoom" at bounding box center [214, 17] width 8 height 4
click at [225, 25] on div "Month" at bounding box center [228, 25] width 30 height 9
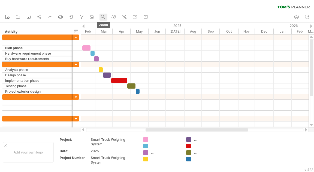
click at [105, 18] on use at bounding box center [102, 16] width 5 height 5
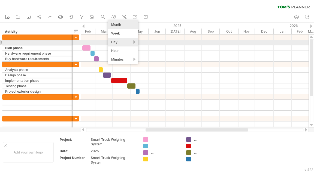
click at [125, 41] on div "Day" at bounding box center [123, 42] width 30 height 9
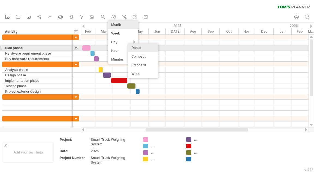
click at [143, 48] on div "Dense" at bounding box center [143, 48] width 30 height 9
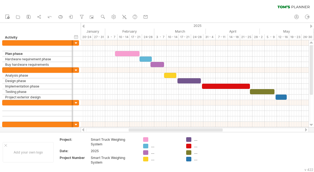
drag, startPoint x: 148, startPoint y: 130, endPoint x: 136, endPoint y: 128, distance: 12.2
click at [136, 128] on div at bounding box center [195, 129] width 228 height 5
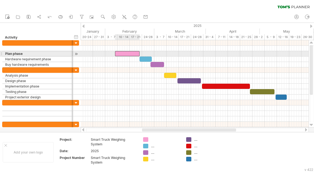
click at [117, 52] on div at bounding box center [127, 53] width 25 height 5
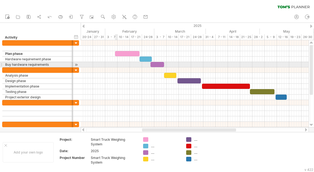
click at [117, 64] on div at bounding box center [195, 64] width 228 height 5
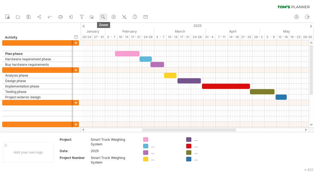
click at [103, 16] on use at bounding box center [102, 16] width 5 height 5
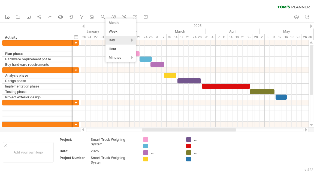
click at [124, 39] on div "Day" at bounding box center [120, 40] width 30 height 9
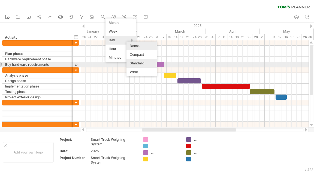
click at [142, 63] on div "Standard" at bounding box center [141, 63] width 30 height 9
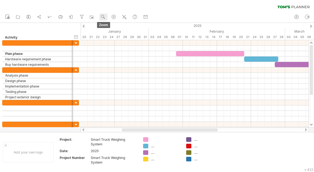
click at [102, 16] on circle at bounding box center [102, 16] width 4 height 4
click at [120, 38] on div "Day" at bounding box center [119, 40] width 30 height 9
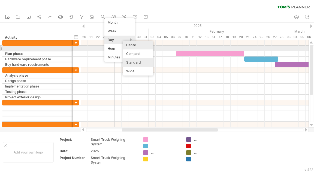
click at [140, 47] on div "Dense" at bounding box center [138, 45] width 30 height 9
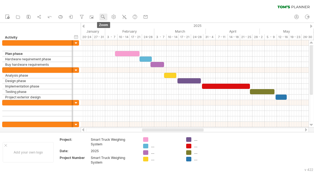
click at [104, 17] on circle at bounding box center [102, 16] width 4 height 4
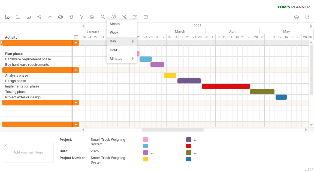
click at [121, 41] on div "Day" at bounding box center [121, 41] width 30 height 9
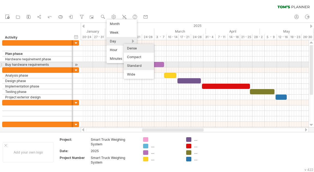
click at [135, 64] on div "Standard" at bounding box center [139, 66] width 30 height 9
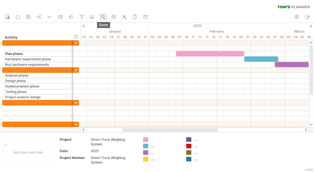
click at [105, 16] on use at bounding box center [102, 16] width 5 height 5
click at [122, 38] on div "Day" at bounding box center [122, 40] width 30 height 9
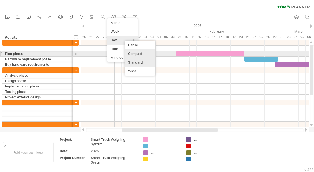
click at [137, 52] on div "Compact" at bounding box center [140, 54] width 30 height 9
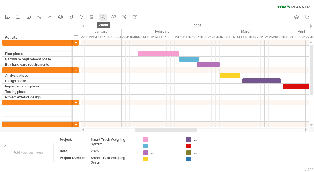
click at [102, 17] on use at bounding box center [102, 16] width 5 height 5
click at [122, 39] on div "Day" at bounding box center [120, 41] width 30 height 9
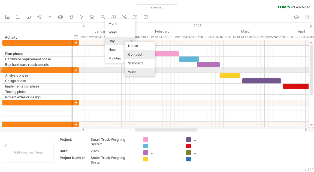
click at [143, 70] on div "Wide" at bounding box center [140, 72] width 30 height 9
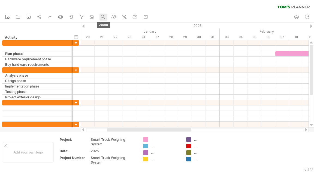
click at [103, 17] on use at bounding box center [102, 16] width 5 height 5
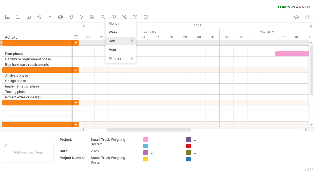
click at [118, 41] on div "Day" at bounding box center [120, 41] width 30 height 9
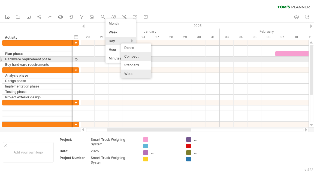
click at [137, 57] on div "Compact" at bounding box center [136, 56] width 30 height 9
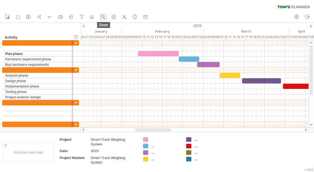
click at [102, 16] on use at bounding box center [102, 16] width 5 height 5
click at [124, 40] on div "Day" at bounding box center [120, 40] width 30 height 9
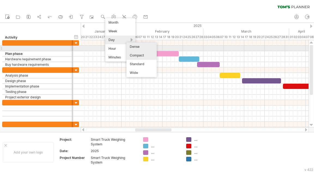
click at [140, 46] on div "Dense" at bounding box center [141, 46] width 30 height 9
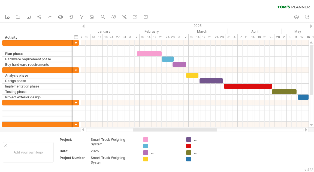
drag, startPoint x: 150, startPoint y: 130, endPoint x: 145, endPoint y: 130, distance: 5.0
click at [145, 130] on div at bounding box center [175, 130] width 84 height 3
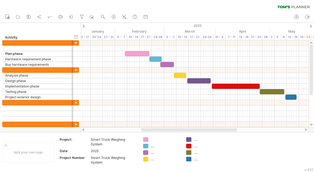
drag, startPoint x: 146, startPoint y: 130, endPoint x: 151, endPoint y: 130, distance: 4.4
click at [151, 130] on div at bounding box center [189, 130] width 96 height 3
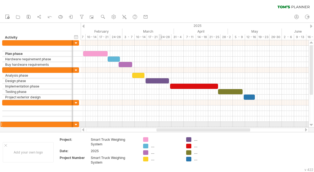
drag, startPoint x: 146, startPoint y: 129, endPoint x: 161, endPoint y: 127, distance: 14.9
click at [161, 127] on div "Trying to reach [DOMAIN_NAME] Connected again... 0% autosave... clear filter" at bounding box center [157, 86] width 314 height 172
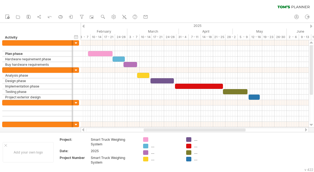
click at [175, 129] on div at bounding box center [194, 130] width 102 height 3
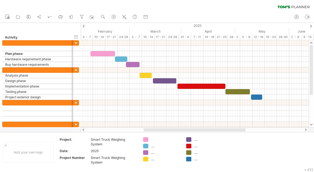
click at [171, 130] on div at bounding box center [194, 130] width 102 height 3
drag, startPoint x: 190, startPoint y: 130, endPoint x: 190, endPoint y: 125, distance: 4.6
click at [190, 125] on div "Trying to reach [DOMAIN_NAME] Connected again... 0% autosave... clear filter" at bounding box center [157, 86] width 314 height 172
